Goal: Task Accomplishment & Management: Manage account settings

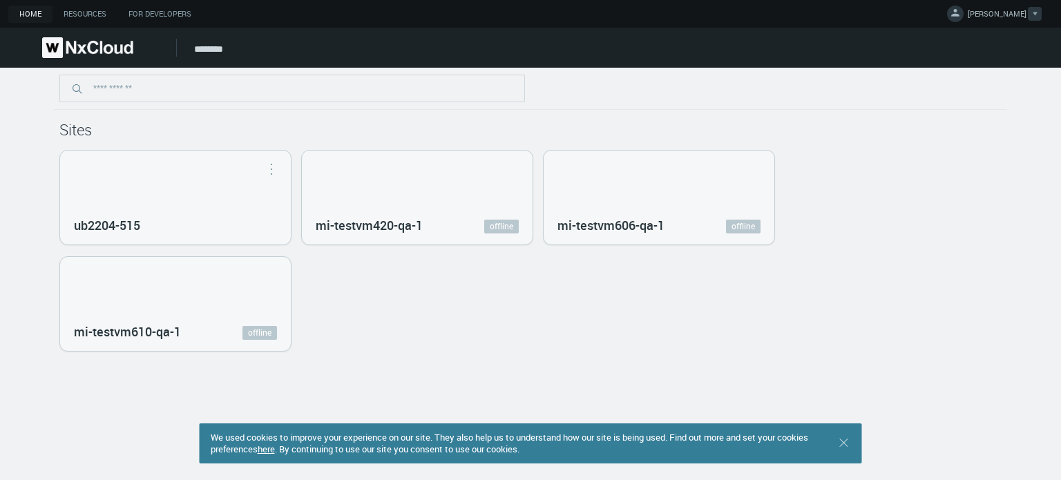
click at [1029, 10] on div at bounding box center [1035, 14] width 14 height 14
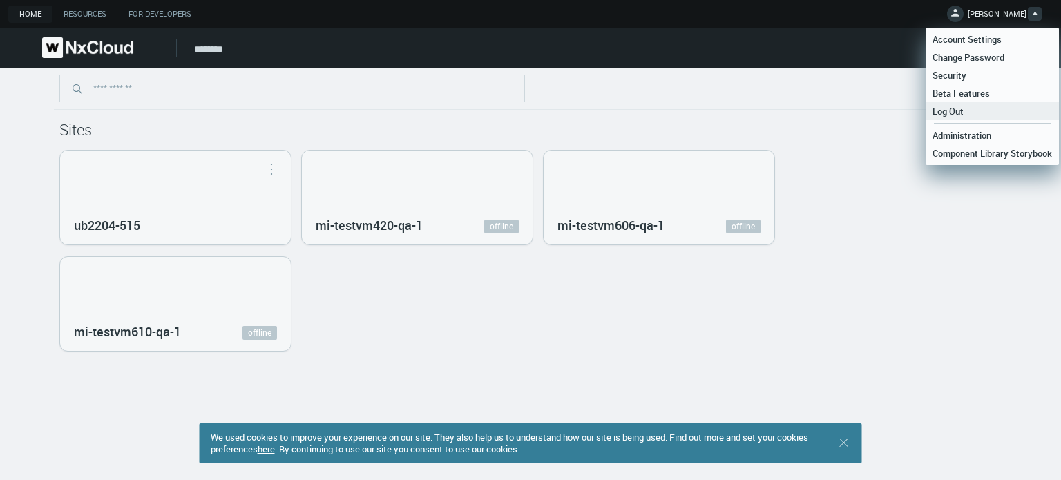
click at [973, 111] on link "Log Out" at bounding box center [992, 111] width 133 height 18
